Goal: Transaction & Acquisition: Purchase product/service

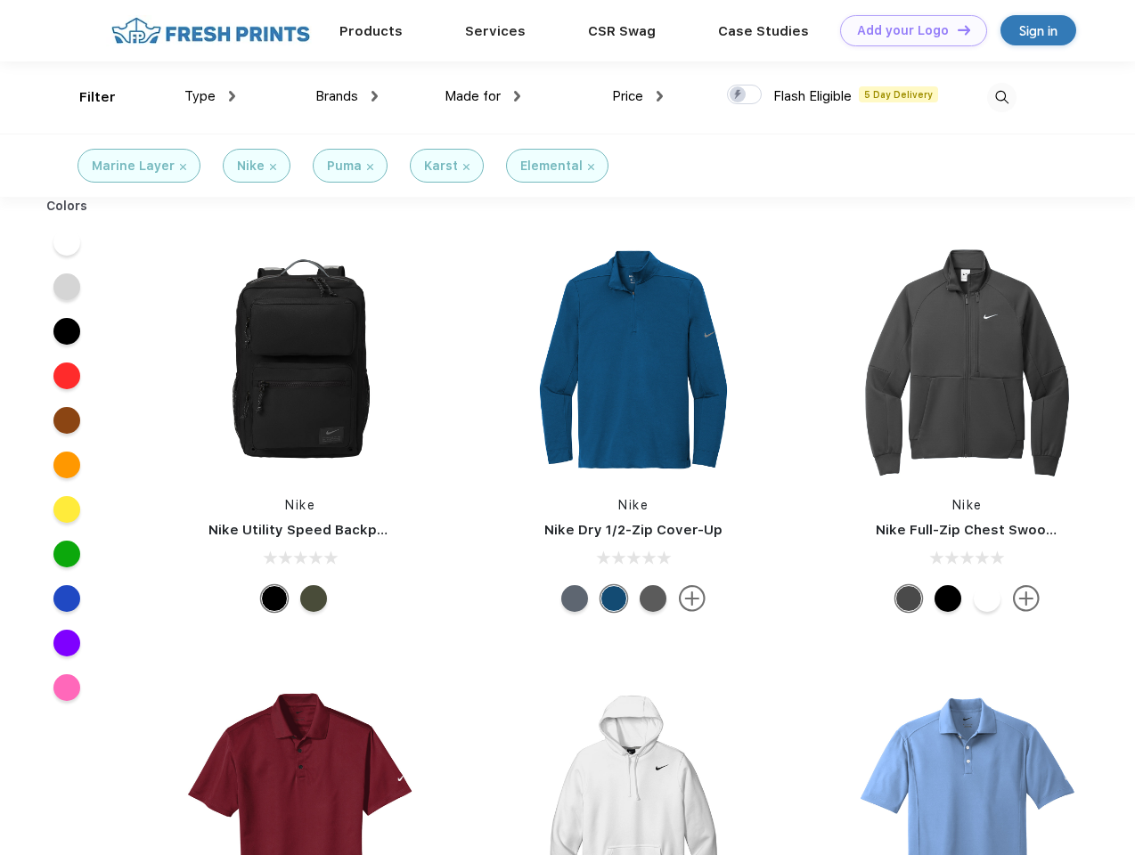
click at [907, 30] on link "Add your Logo Design Tool" at bounding box center [913, 30] width 147 height 31
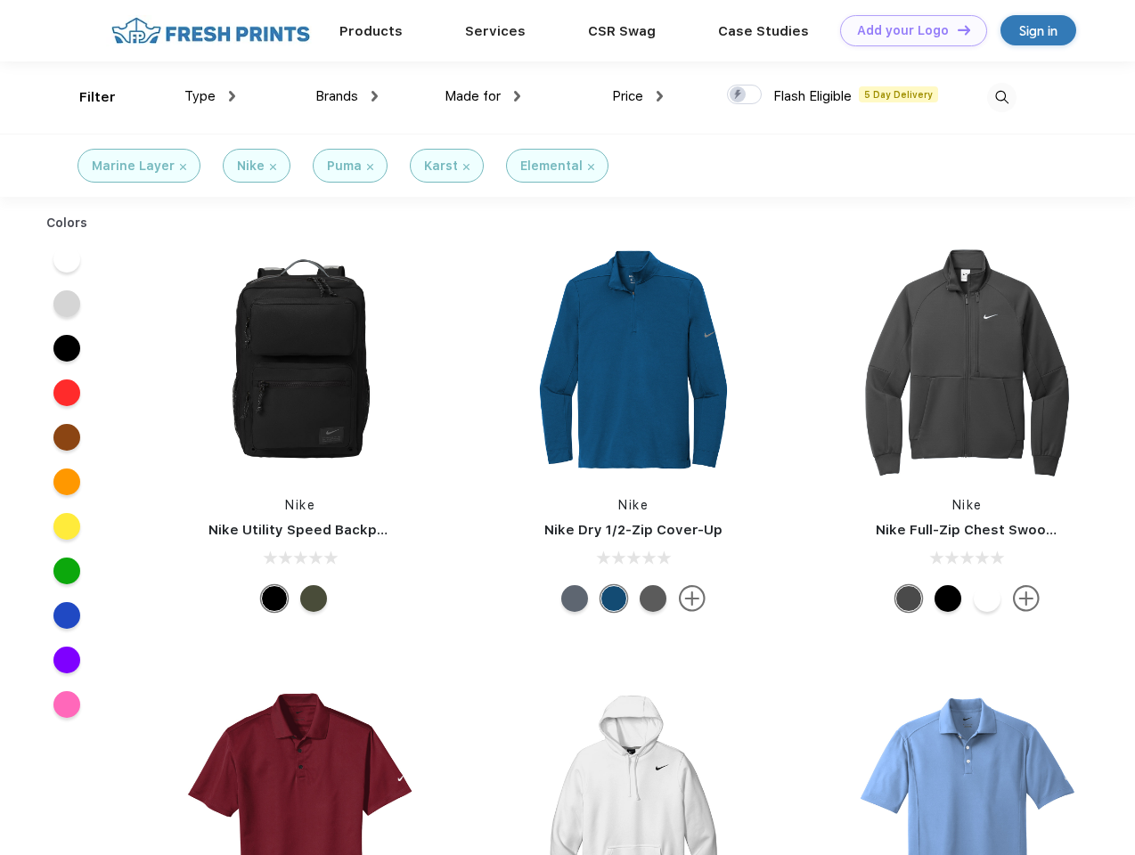
click at [0, 0] on div "Design Tool" at bounding box center [0, 0] width 0 height 0
click at [956, 29] on link "Add your Logo Design Tool" at bounding box center [913, 30] width 147 height 31
click at [86, 97] on div "Filter" at bounding box center [97, 97] width 37 height 20
click at [210, 96] on span "Type" at bounding box center [199, 96] width 31 height 16
click at [347, 96] on span "Brands" at bounding box center [336, 96] width 43 height 16
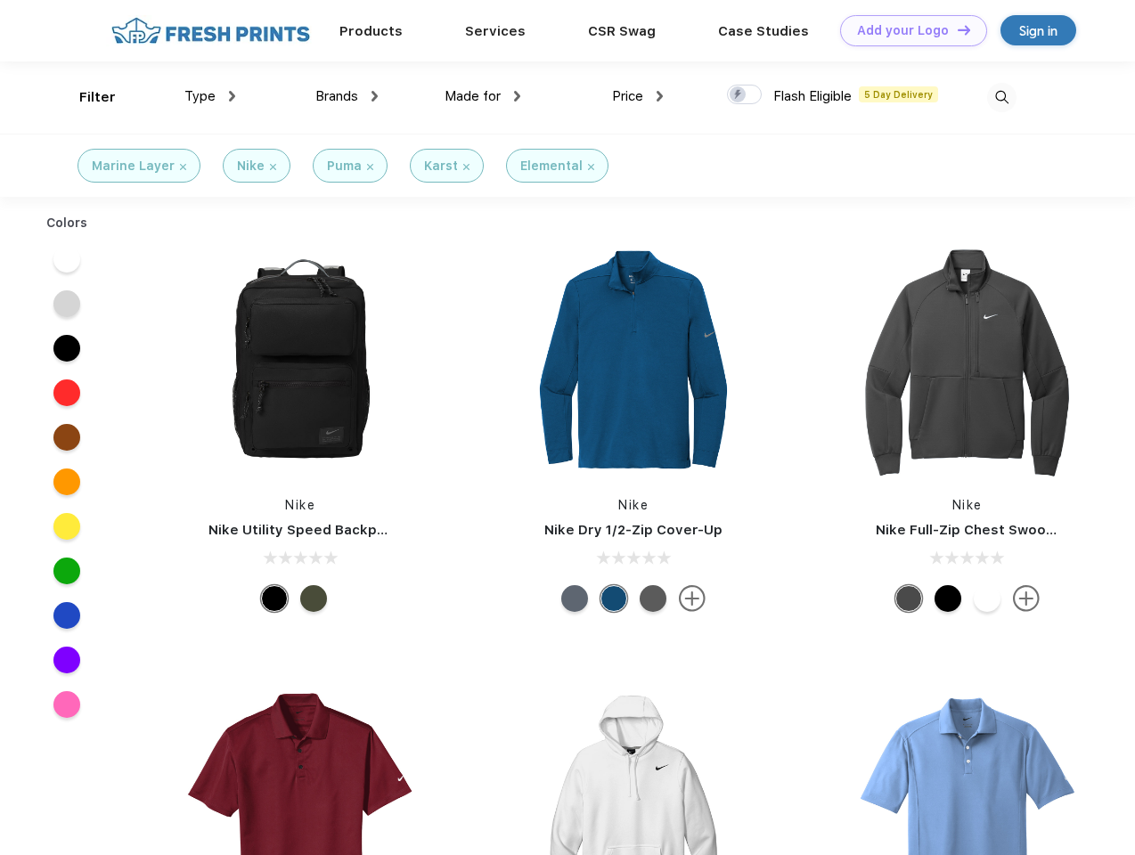
click at [483, 96] on span "Made for" at bounding box center [473, 96] width 56 height 16
click at [638, 96] on span "Price" at bounding box center [627, 96] width 31 height 16
click at [745, 95] on div at bounding box center [744, 95] width 35 height 20
click at [739, 95] on input "checkbox" at bounding box center [733, 90] width 12 height 12
click at [1002, 97] on img at bounding box center [1001, 97] width 29 height 29
